Goal: Download file/media

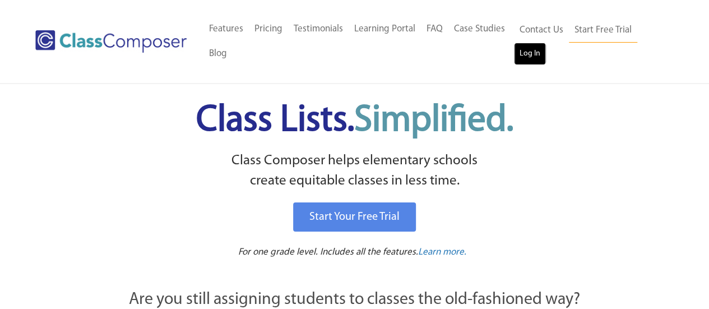
click at [530, 59] on link "Log In" at bounding box center [530, 54] width 32 height 22
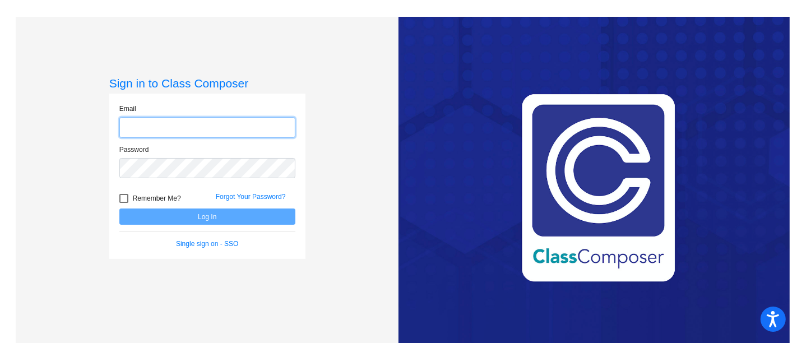
type input "[EMAIL_ADDRESS][DOMAIN_NAME]"
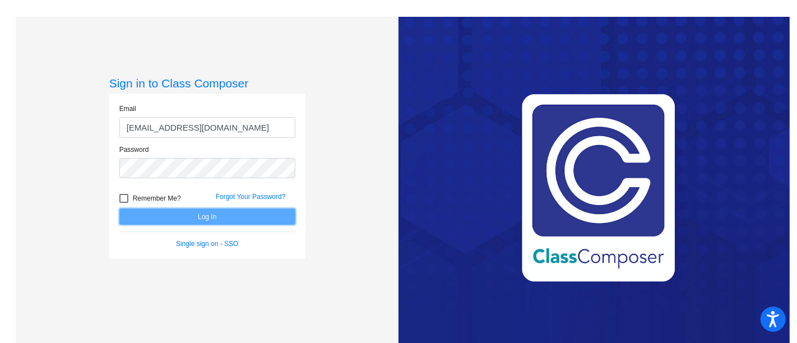
click at [211, 217] on button "Log In" at bounding box center [207, 216] width 176 height 16
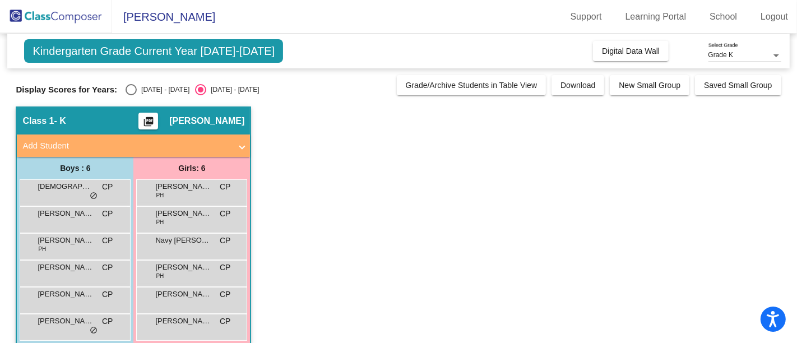
click at [155, 120] on mat-icon "picture_as_pdf" at bounding box center [148, 124] width 13 height 16
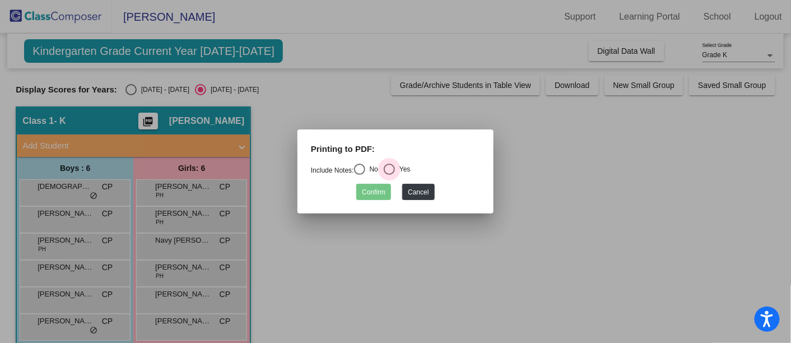
click at [395, 172] on div "Select an option" at bounding box center [389, 169] width 11 height 11
click at [389, 175] on input "Yes" at bounding box center [389, 175] width 1 height 1
radio input "true"
click at [369, 198] on mat-dialog-container "Printing to PDF: Include Notes: No Yes Confirm Cancel" at bounding box center [395, 171] width 196 height 85
click at [369, 198] on button "Confirm" at bounding box center [373, 192] width 35 height 16
